Goal: Communication & Community: Ask a question

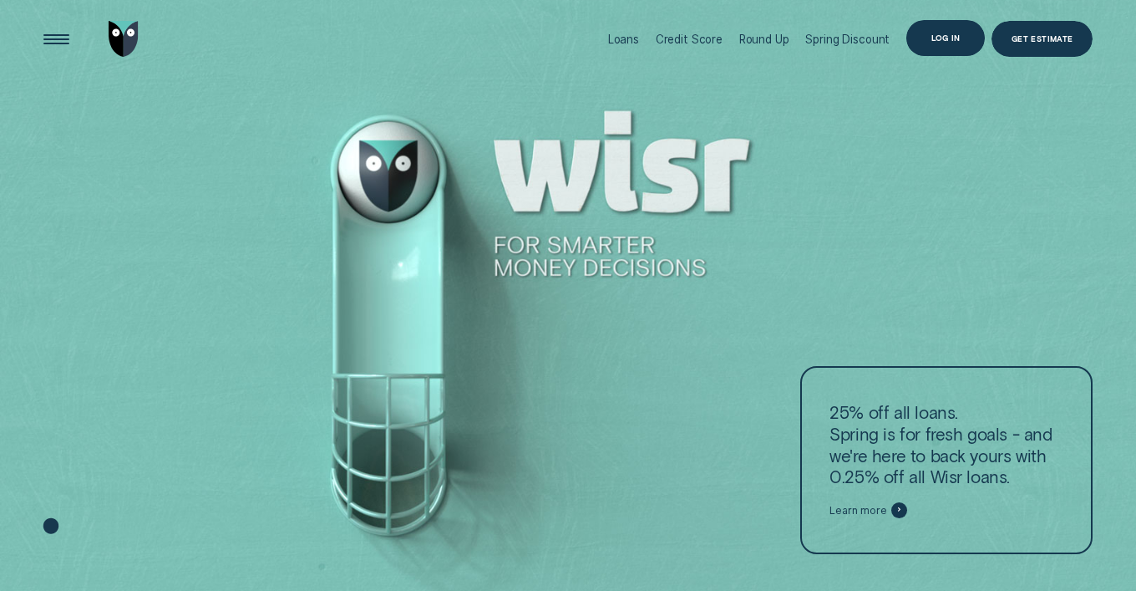
click at [955, 45] on div "Log in" at bounding box center [945, 38] width 79 height 36
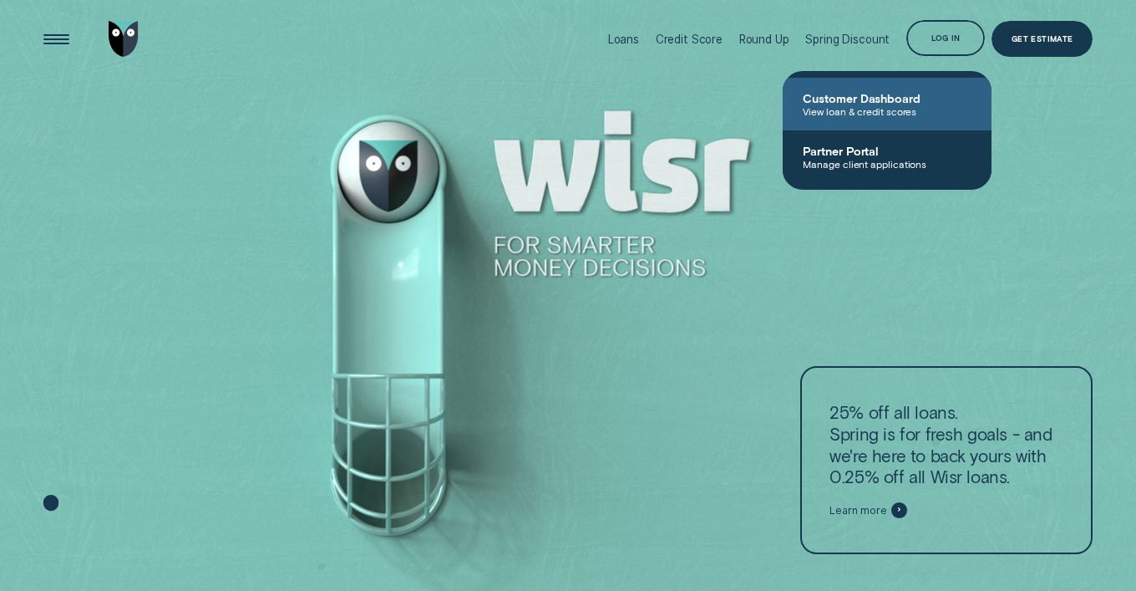
click at [931, 109] on span "View loan & credit scores" at bounding box center [887, 111] width 169 height 12
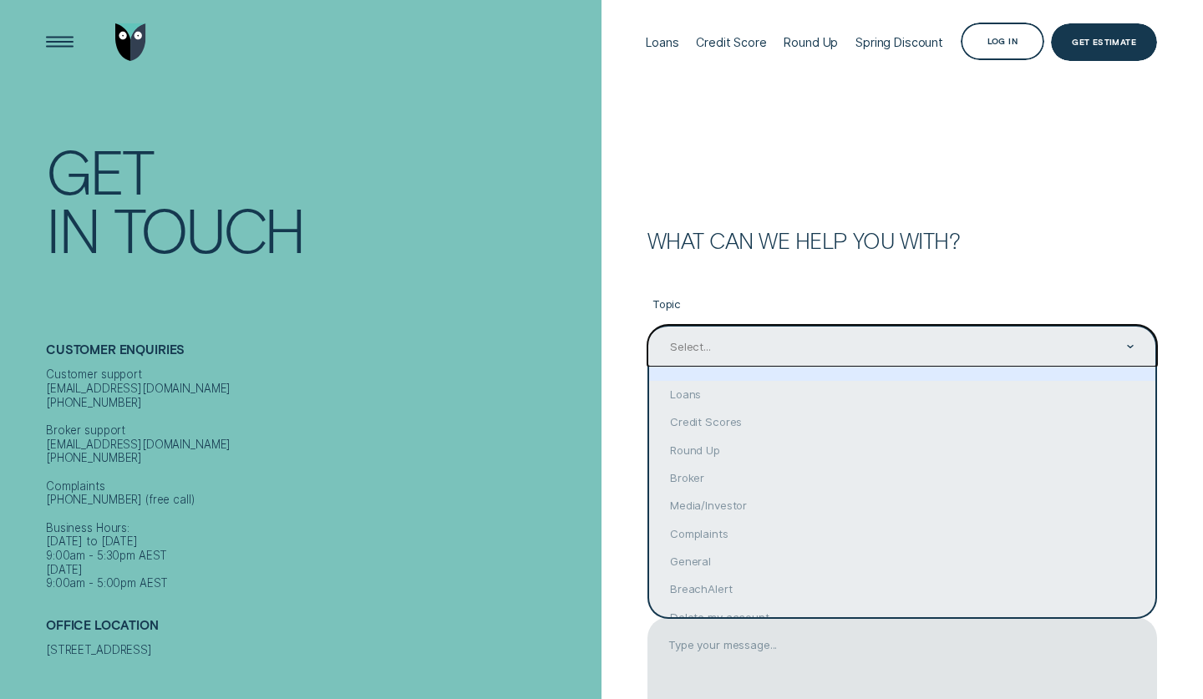
click at [721, 350] on div "Select..." at bounding box center [901, 347] width 466 height 16
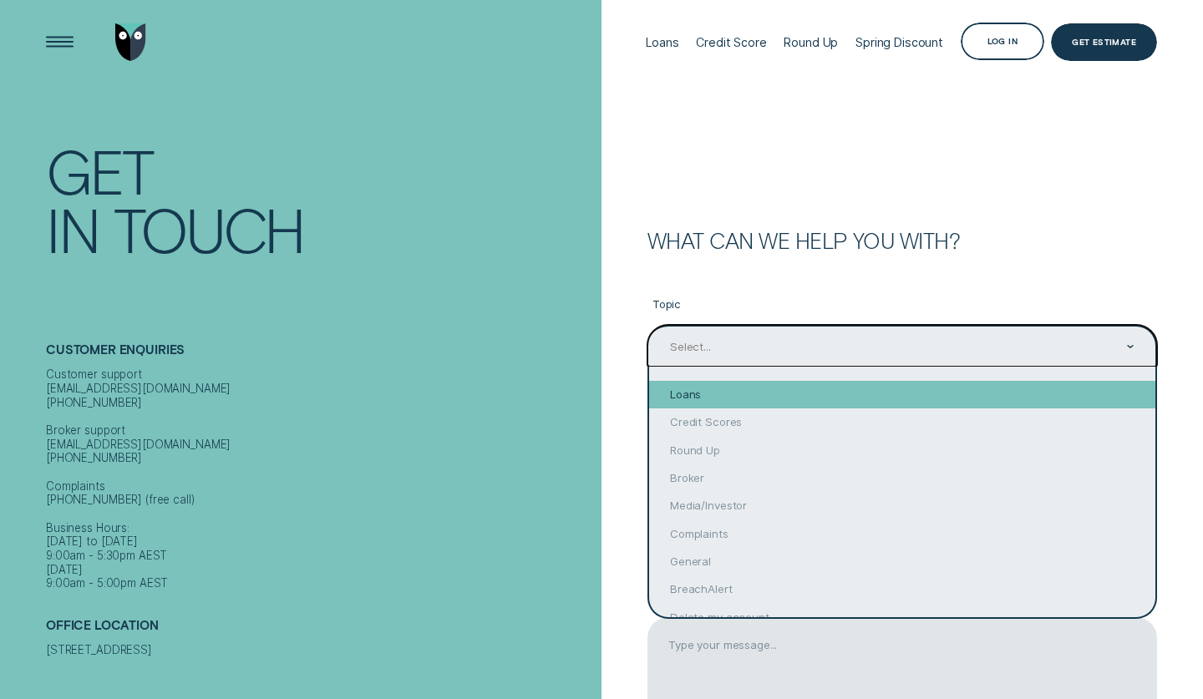
click at [713, 393] on div "Loans" at bounding box center [902, 395] width 506 height 28
type input "Loans"
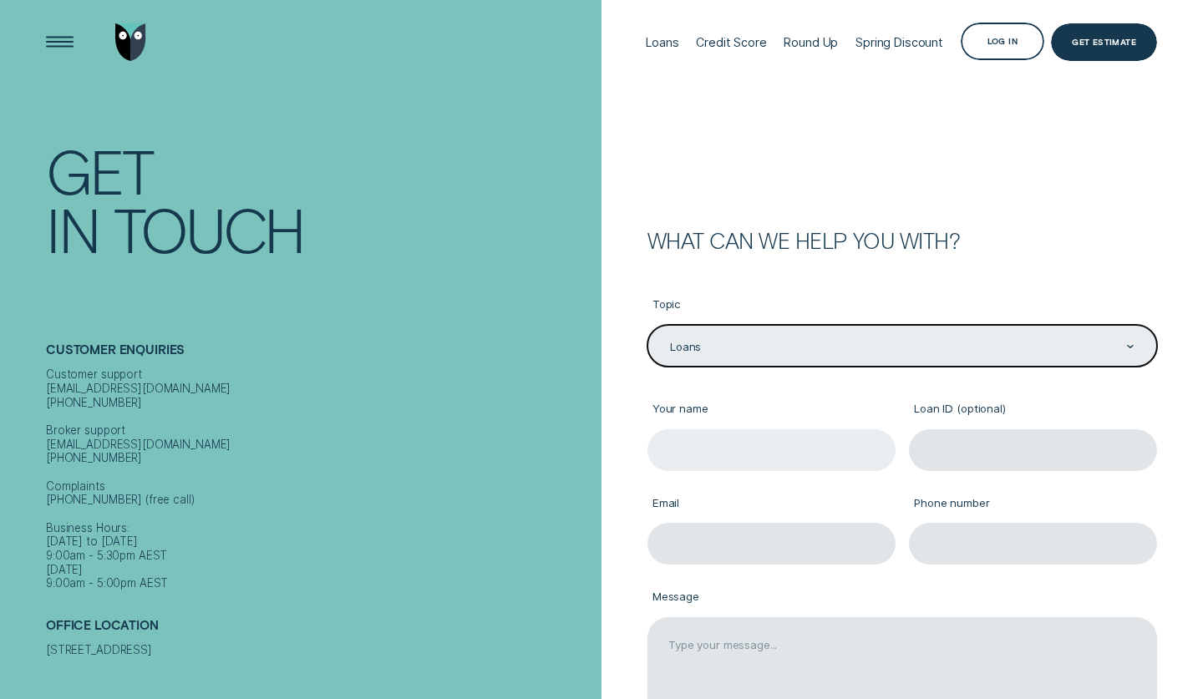
click at [698, 447] on input "Your name" at bounding box center [771, 450] width 248 height 42
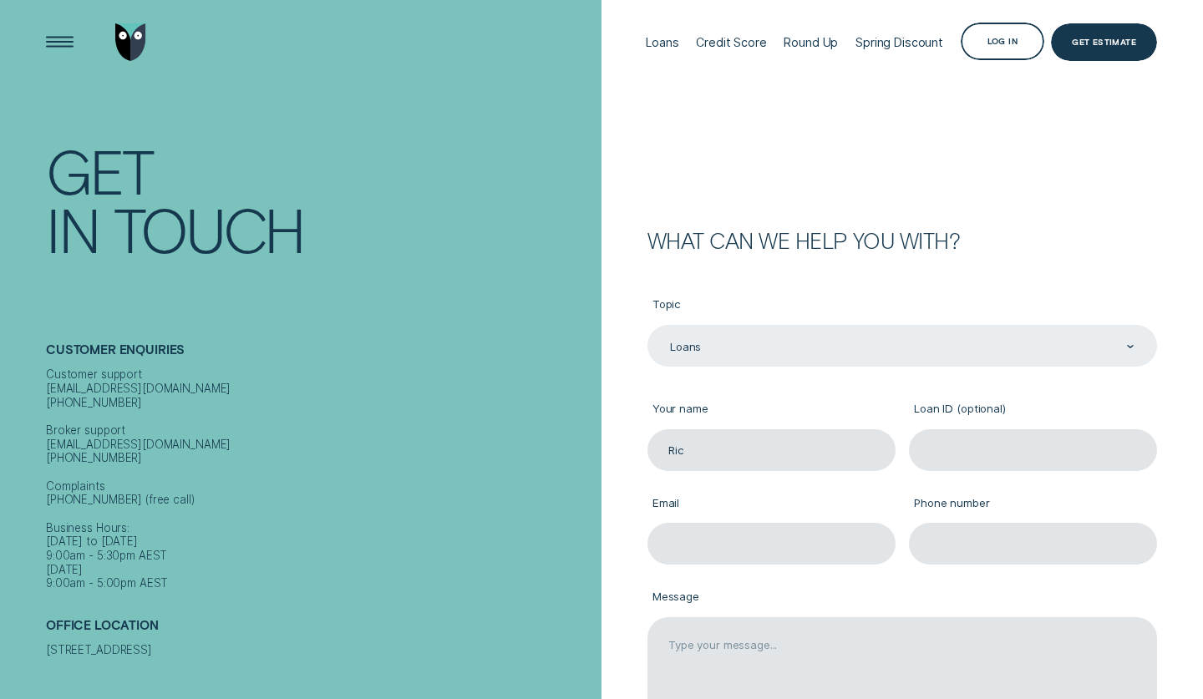
type input "[PERSON_NAME]"
type input "[EMAIL_ADDRESS][DOMAIN_NAME]"
click at [995, 448] on input "Loan ID (optional)" at bounding box center [1033, 450] width 248 height 42
paste input "LOAN ID 273761"
type input "LOAN ID 273761"
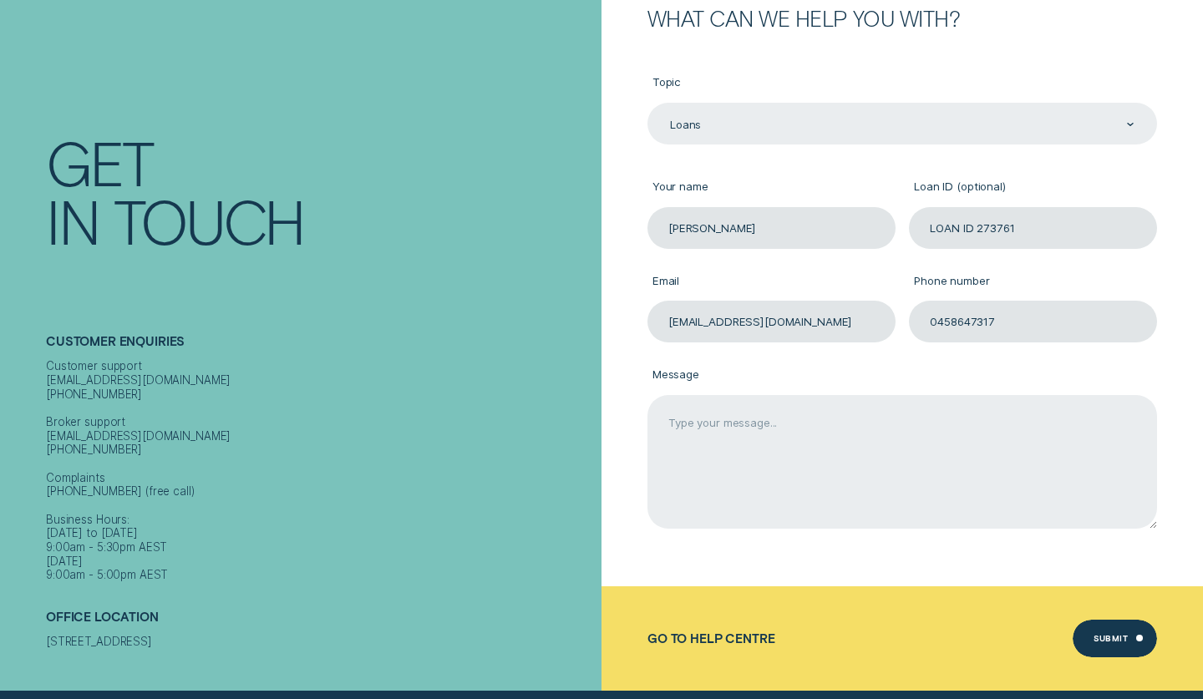
scroll to position [234, 0]
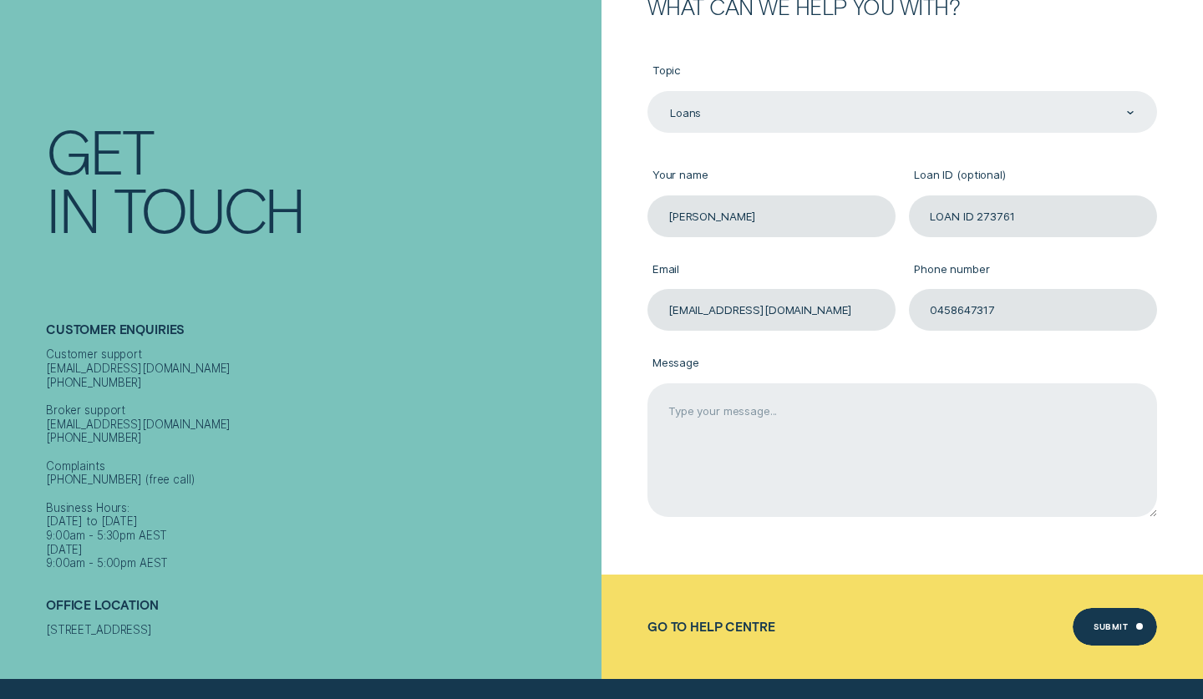
type input "0458647317"
click at [843, 420] on textarea "Message" at bounding box center [902, 450] width 510 height 134
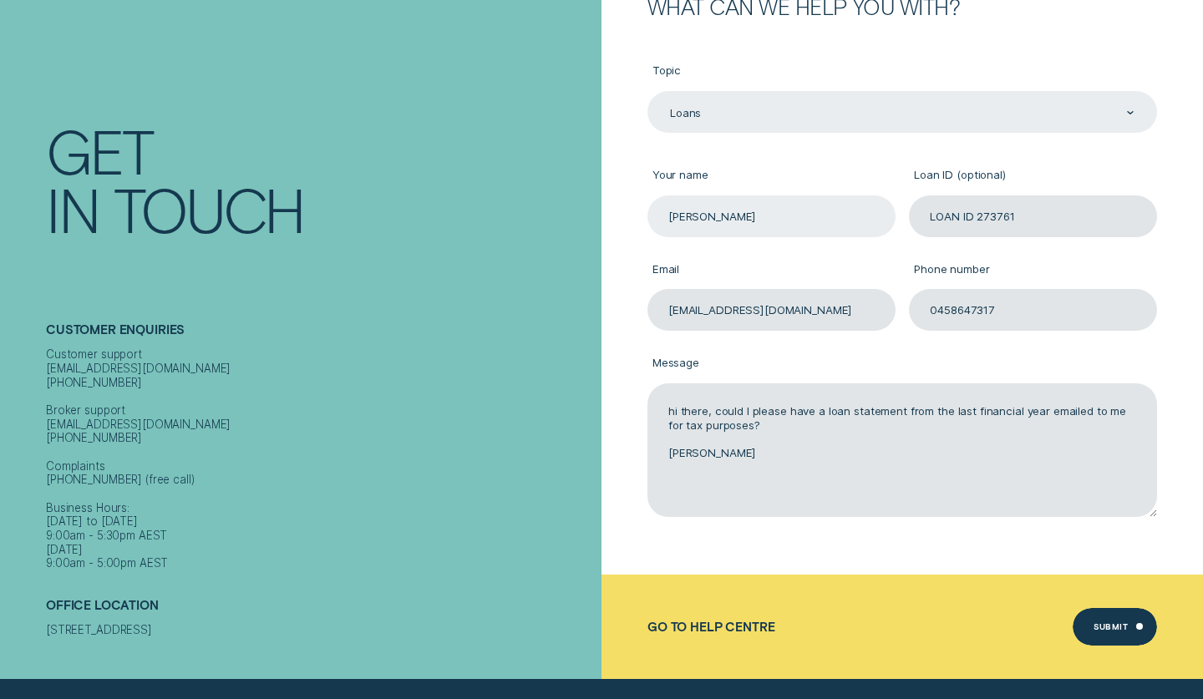
type textarea "hi there, could I please have a loan statement from the last financial year ema…"
click at [693, 213] on input "[PERSON_NAME]" at bounding box center [771, 216] width 248 height 42
type input "[PERSON_NAME]"
click at [1114, 630] on div "Submit" at bounding box center [1110, 629] width 34 height 8
